Goal: Transaction & Acquisition: Purchase product/service

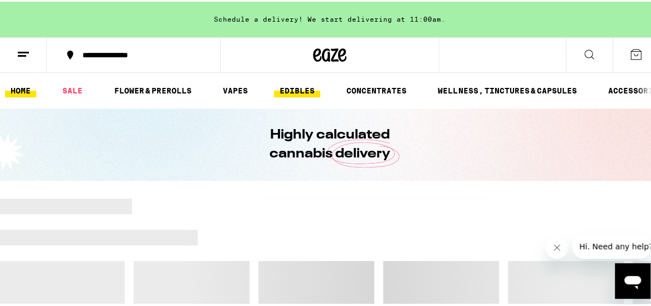
click at [299, 90] on link "EDIBLES" at bounding box center [297, 88] width 46 height 13
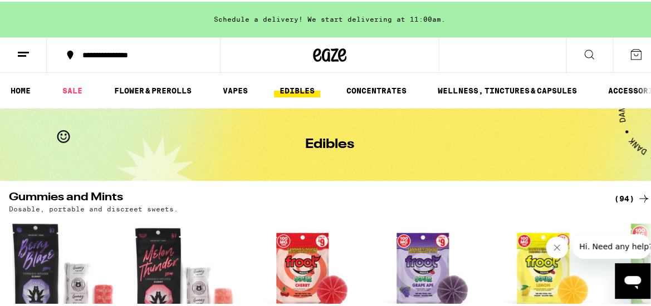
click at [573, 48] on button at bounding box center [589, 53] width 47 height 35
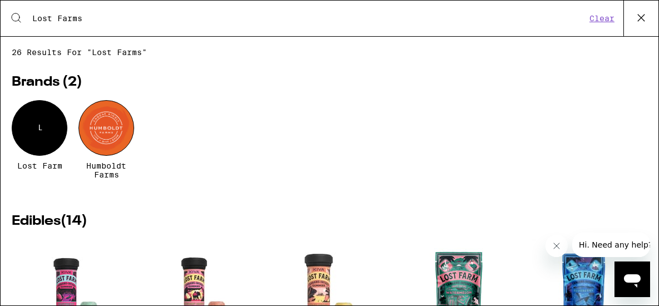
type input "lost farms"
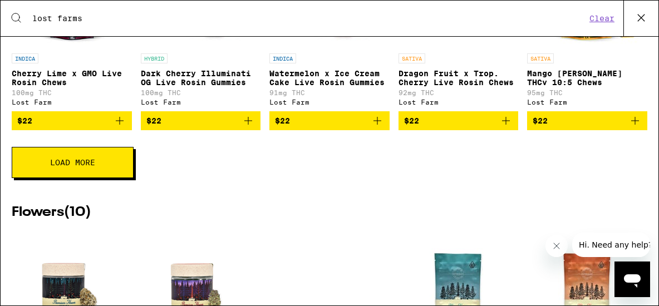
scroll to position [501, 0]
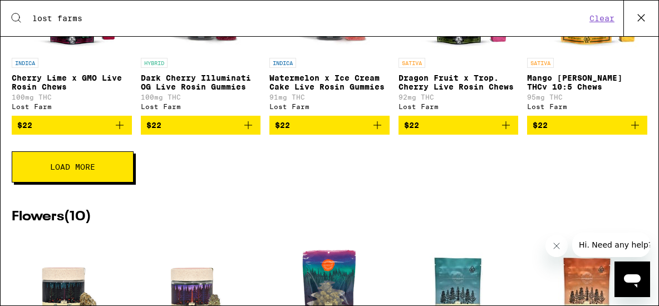
click at [81, 171] on span "Load More" at bounding box center [72, 167] width 45 height 8
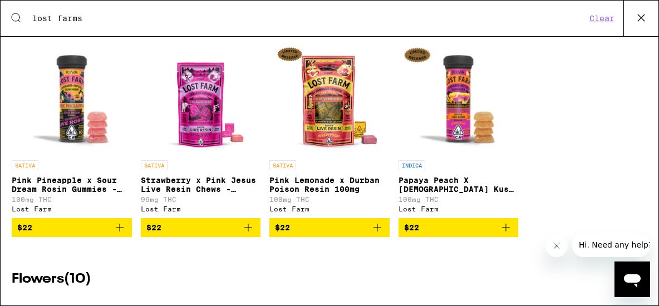
scroll to position [613, 0]
